Goal: Task Accomplishment & Management: Use online tool/utility

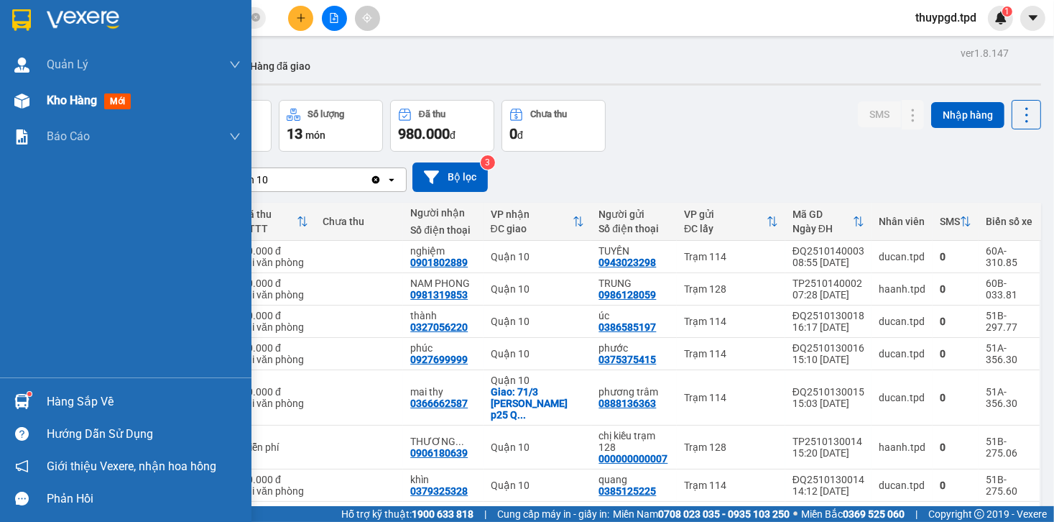
click at [15, 96] on img at bounding box center [21, 100] width 15 height 15
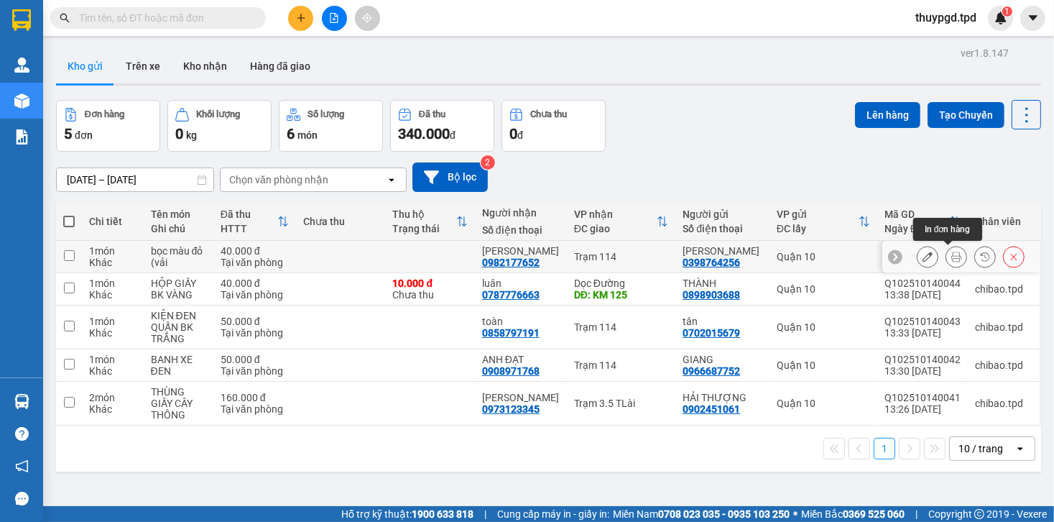
click at [951, 257] on icon at bounding box center [956, 256] width 10 height 10
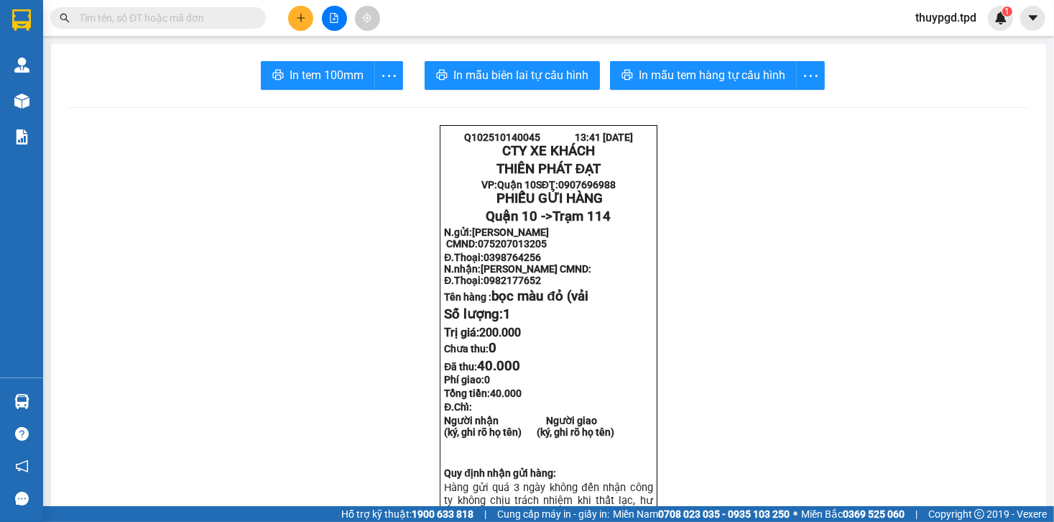
click at [690, 73] on span "In mẫu tem hàng tự cấu hình" at bounding box center [712, 75] width 147 height 18
click at [322, 86] on button "In tem 100mm" at bounding box center [318, 75] width 114 height 29
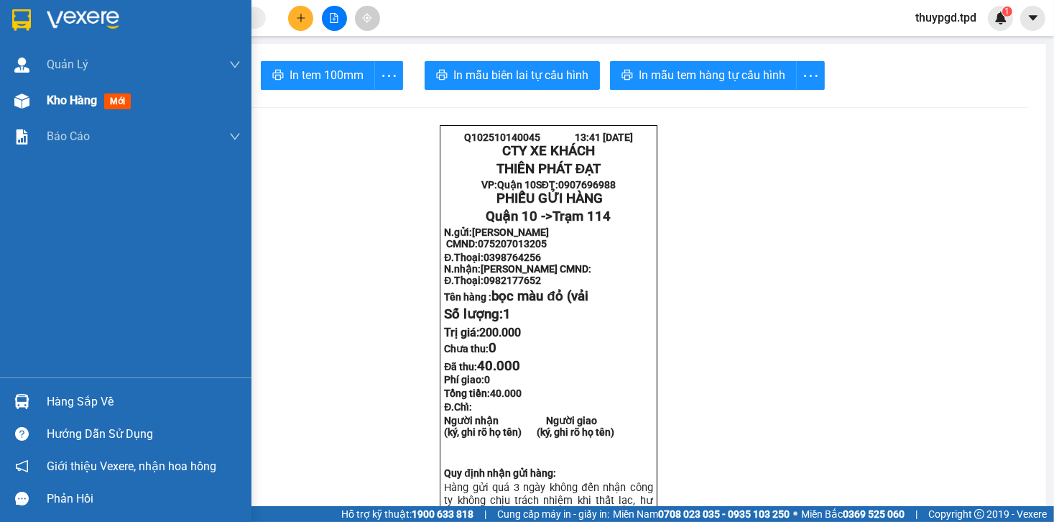
click at [24, 98] on img at bounding box center [21, 100] width 15 height 15
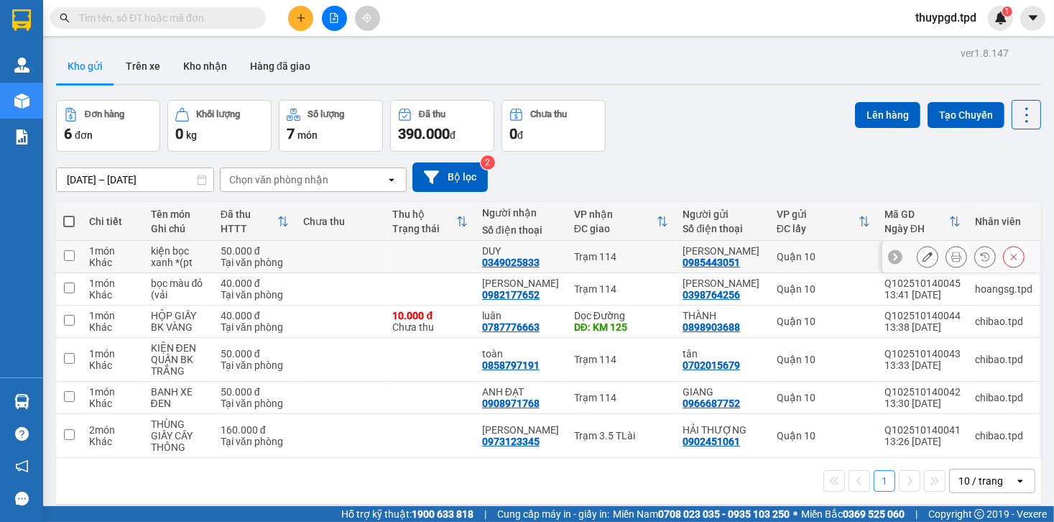
click at [951, 252] on icon at bounding box center [956, 256] width 10 height 10
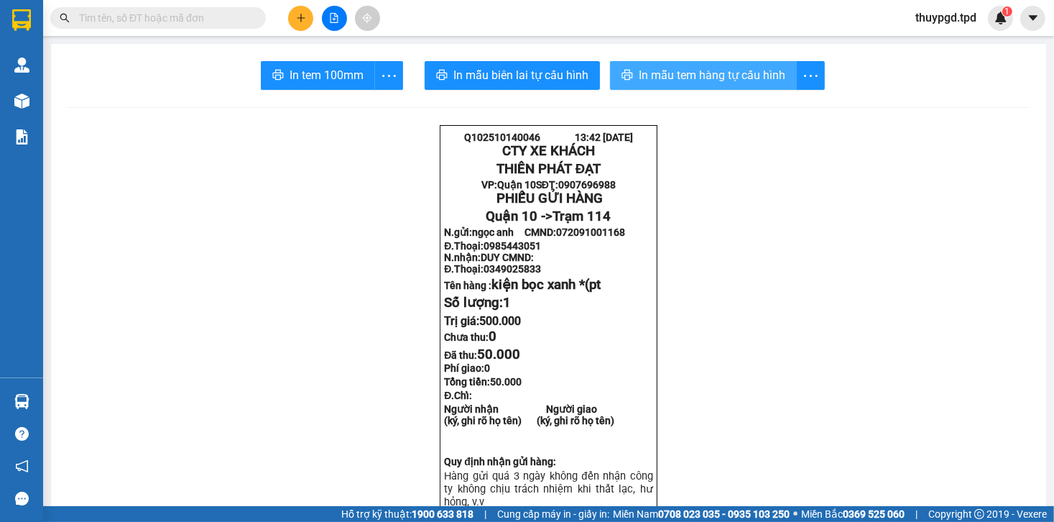
click at [736, 76] on span "In mẫu tem hàng tự cấu hình" at bounding box center [712, 75] width 147 height 18
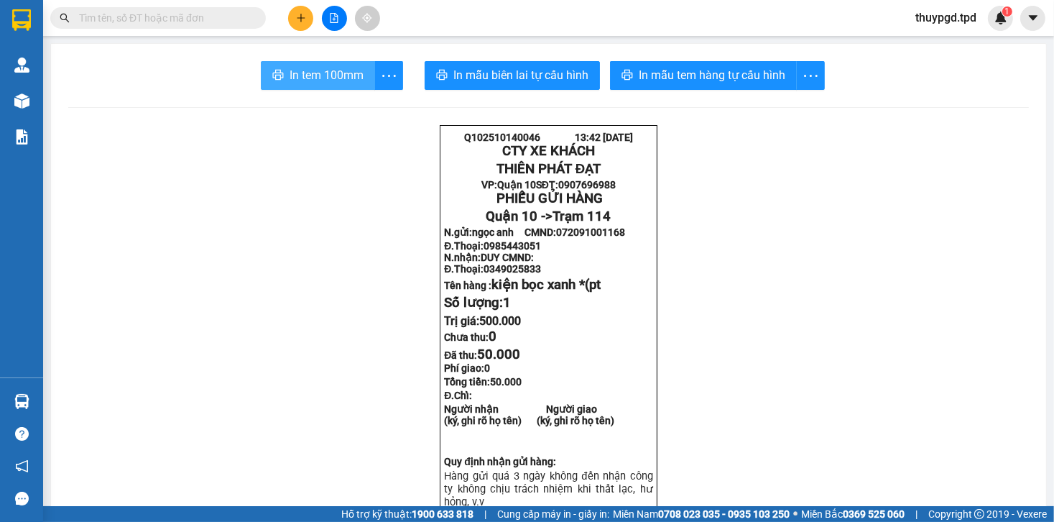
click at [348, 70] on span "In tem 100mm" at bounding box center [327, 75] width 74 height 18
